Goal: Information Seeking & Learning: Learn about a topic

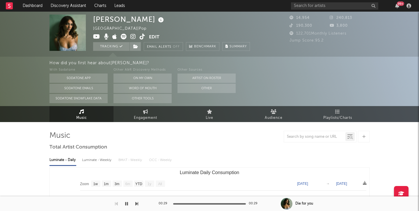
select select "1w"
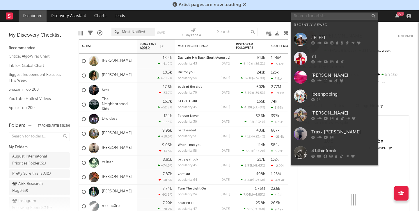
click at [324, 17] on input "text" at bounding box center [334, 16] width 87 height 7
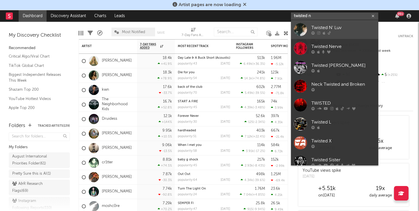
type input "twisted n"
click at [340, 33] on div at bounding box center [344, 32] width 64 height 3
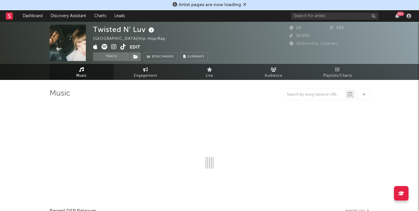
select select "1w"
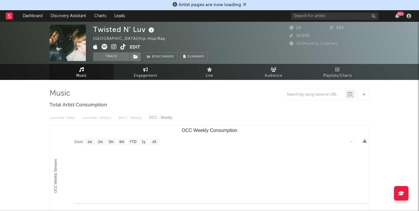
click at [206, 155] on rect "OCC Weekly Consumption" at bounding box center [210, 184] width 320 height 117
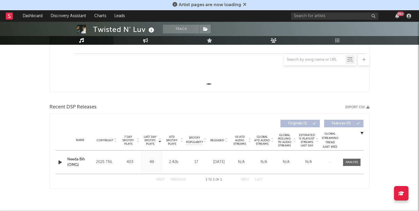
scroll to position [147, 0]
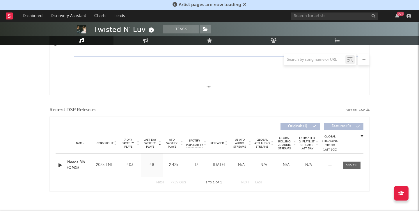
click at [59, 164] on icon "button" at bounding box center [60, 165] width 6 height 7
click at [214, 204] on div at bounding box center [209, 204] width 73 height 1
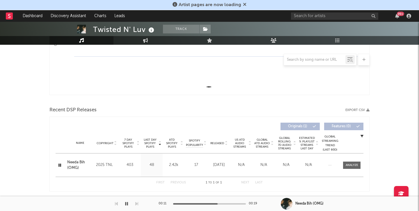
click at [59, 165] on icon "button" at bounding box center [60, 165] width 6 height 7
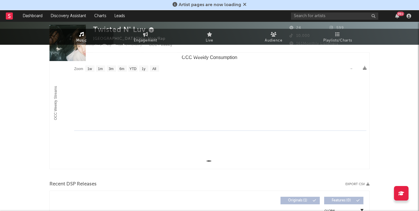
scroll to position [0, 0]
